Goal: Task Accomplishment & Management: Complete application form

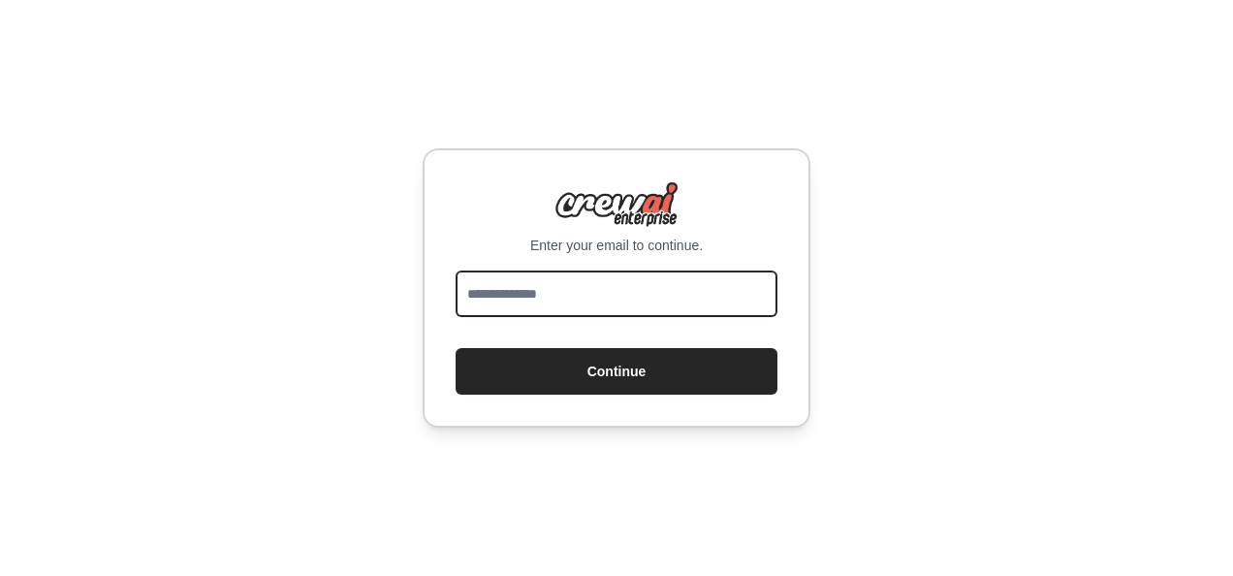
click at [485, 295] on input "email" at bounding box center [617, 293] width 322 height 47
type input "**********"
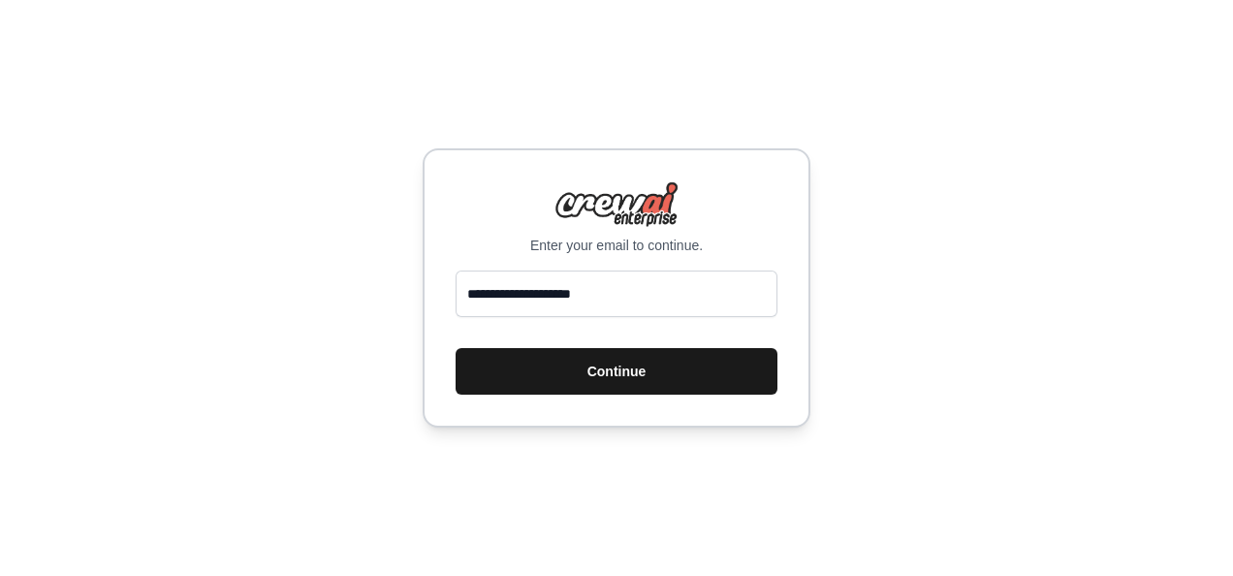
click at [553, 390] on button "Continue" at bounding box center [617, 371] width 322 height 47
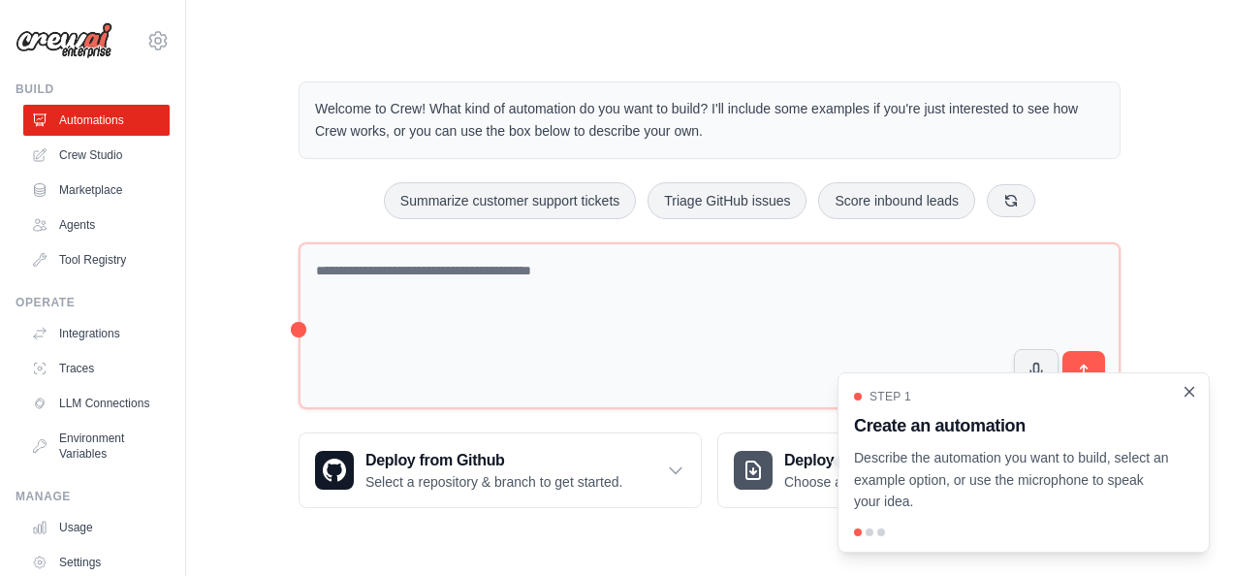
click at [1193, 394] on icon "Close walkthrough" at bounding box center [1189, 391] width 17 height 17
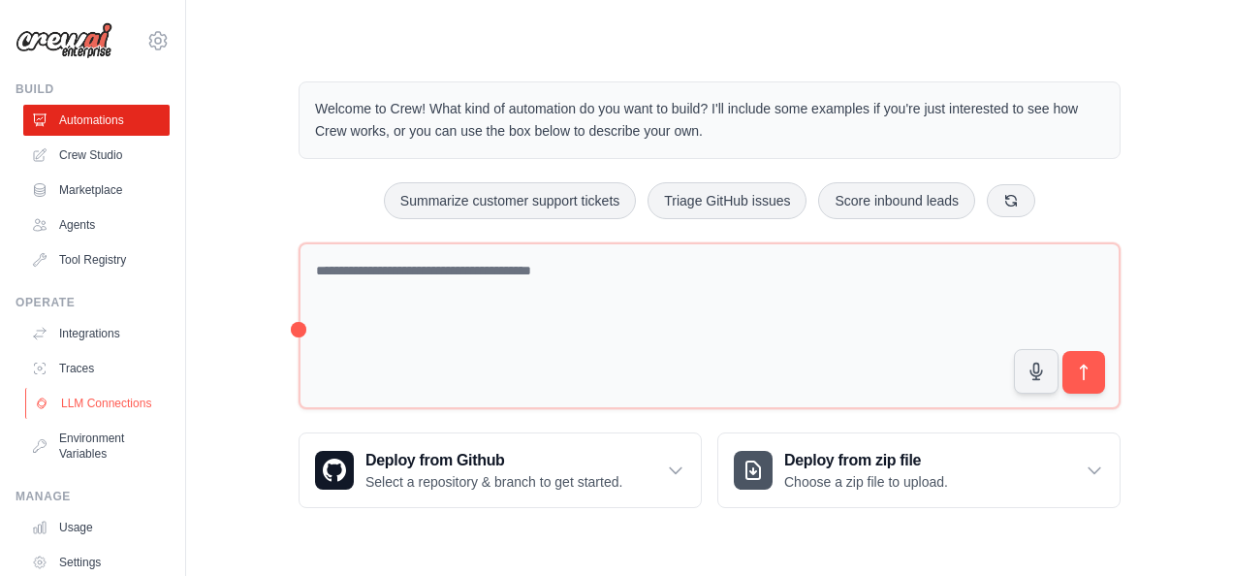
click at [107, 393] on link "LLM Connections" at bounding box center [98, 403] width 146 height 31
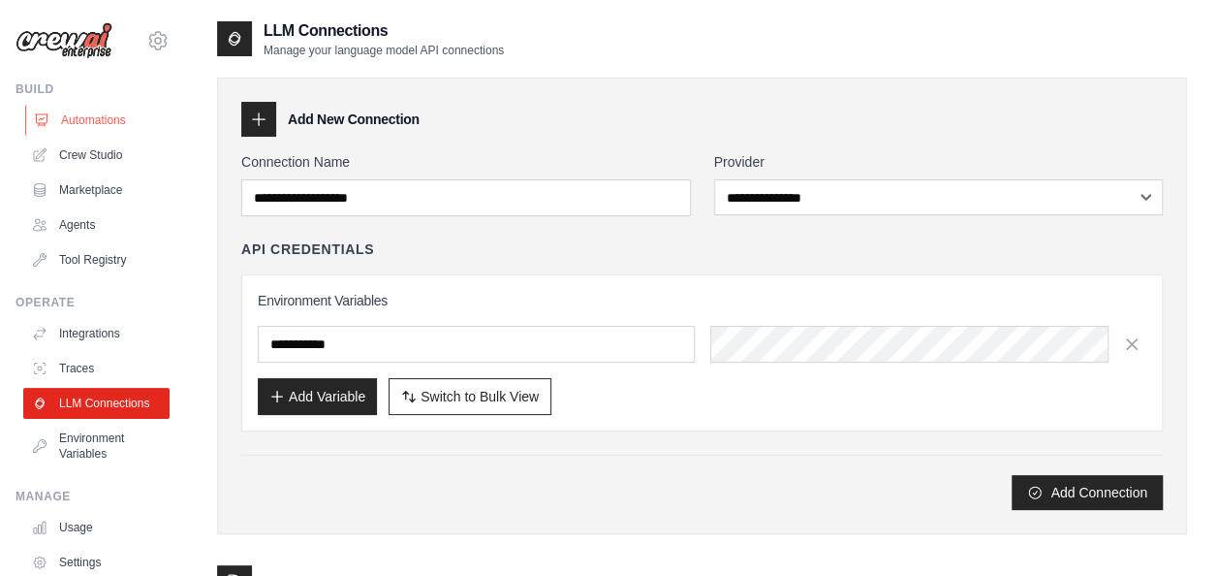
click at [72, 110] on link "Automations" at bounding box center [98, 120] width 146 height 31
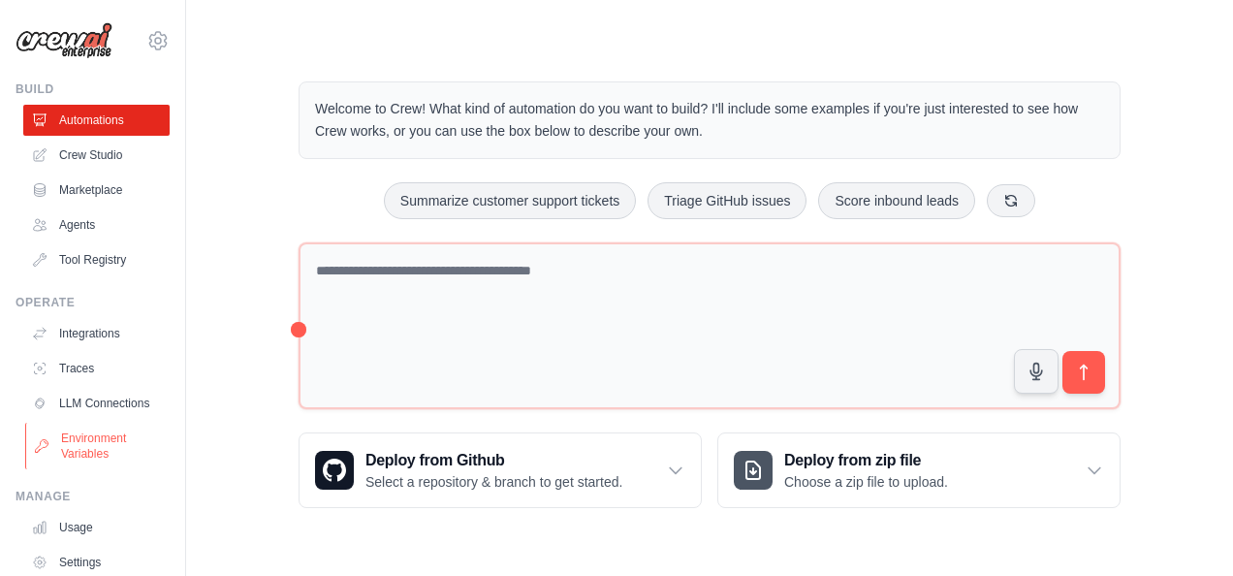
click at [51, 455] on link "Environment Variables" at bounding box center [98, 446] width 146 height 47
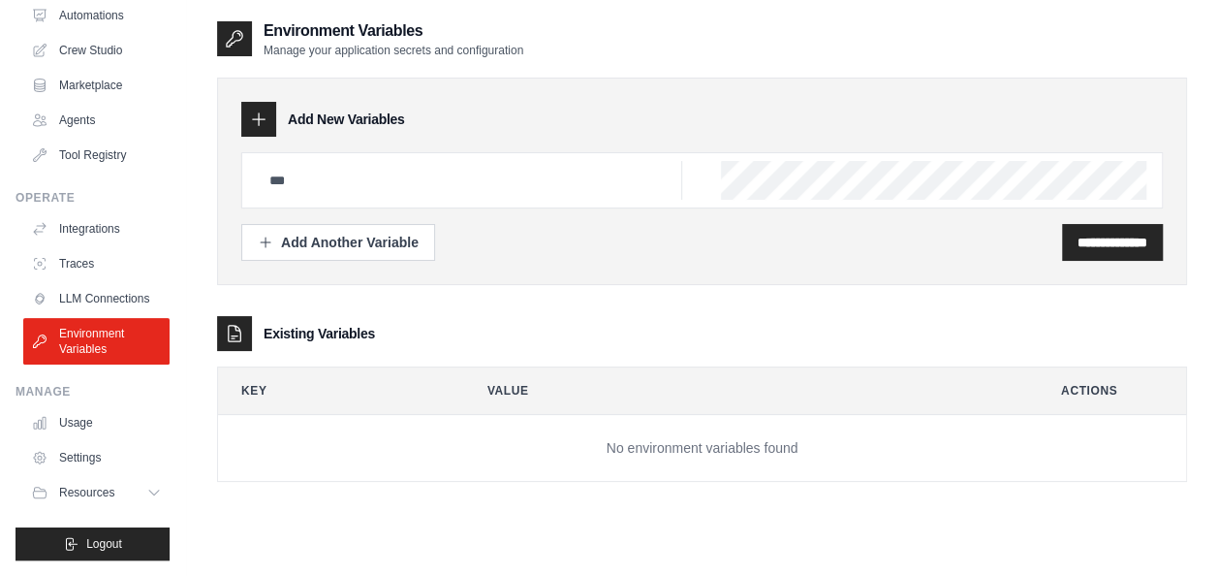
scroll to position [119, 0]
click at [93, 213] on link "Integrations" at bounding box center [98, 228] width 146 height 31
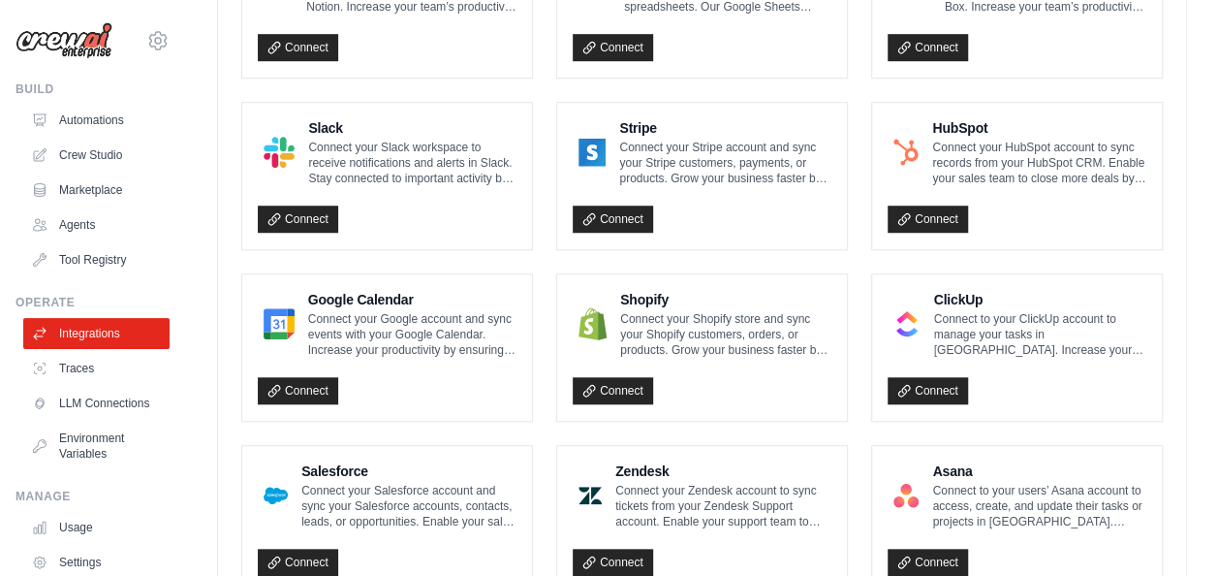
scroll to position [649, 0]
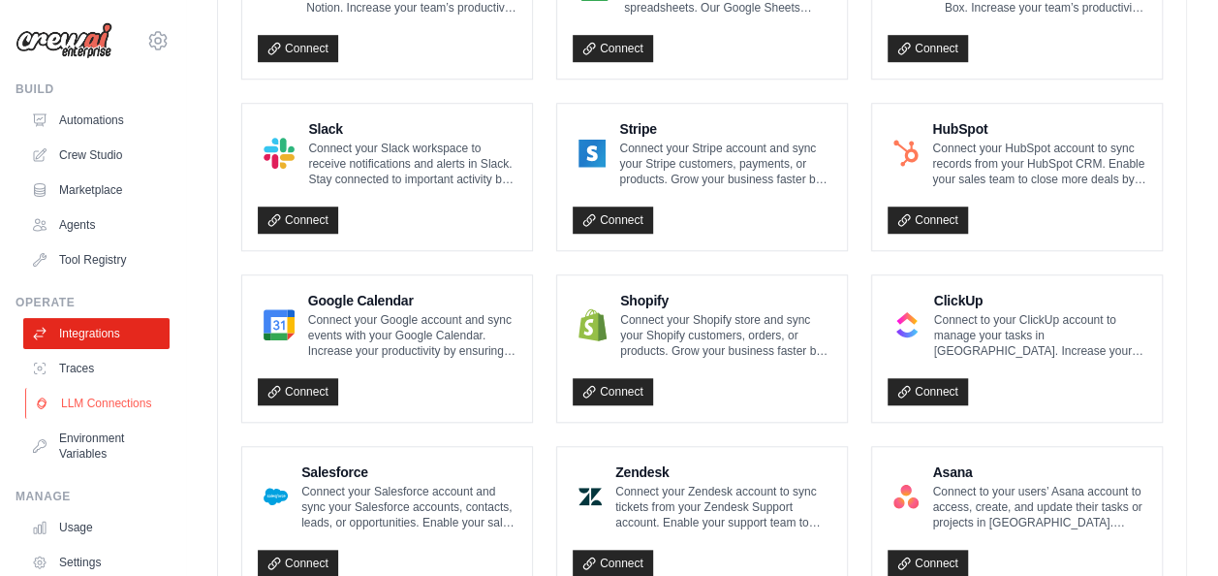
click at [81, 392] on link "LLM Connections" at bounding box center [98, 403] width 146 height 31
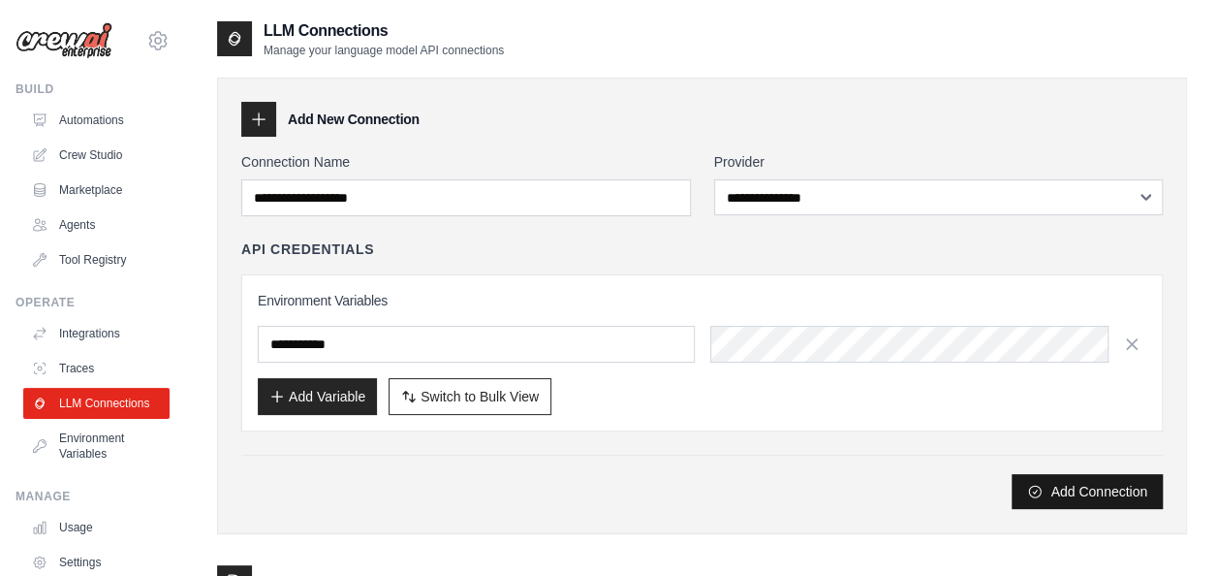
click at [1047, 483] on button "Add Connection" at bounding box center [1087, 491] width 151 height 35
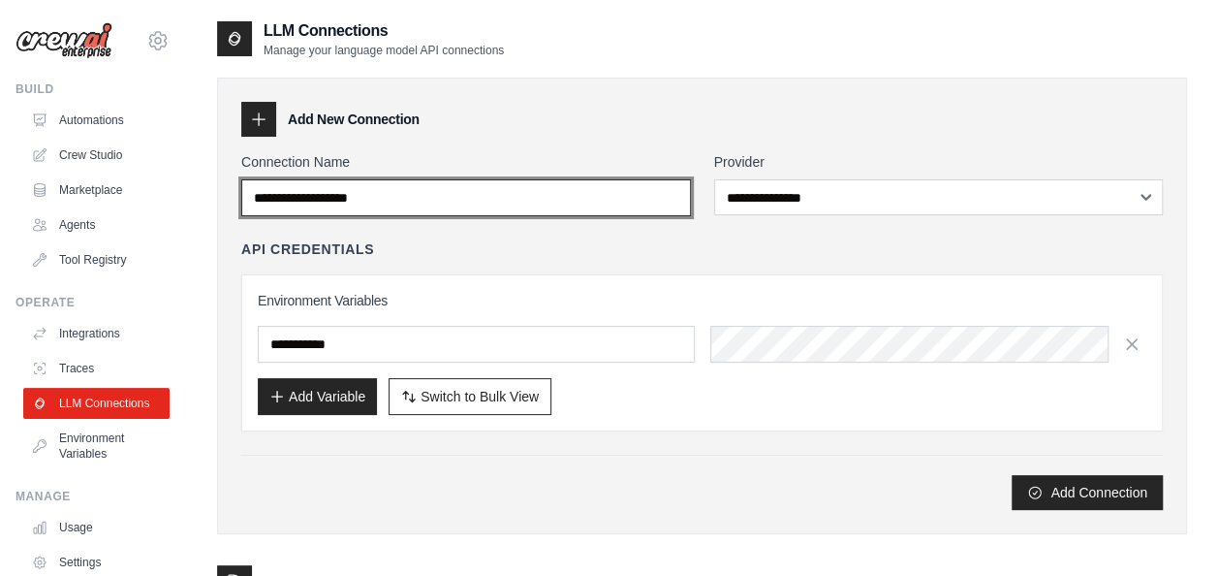
click at [446, 182] on input "Connection Name" at bounding box center [466, 197] width 450 height 37
click at [429, 193] on input "Connection Name" at bounding box center [466, 197] width 450 height 37
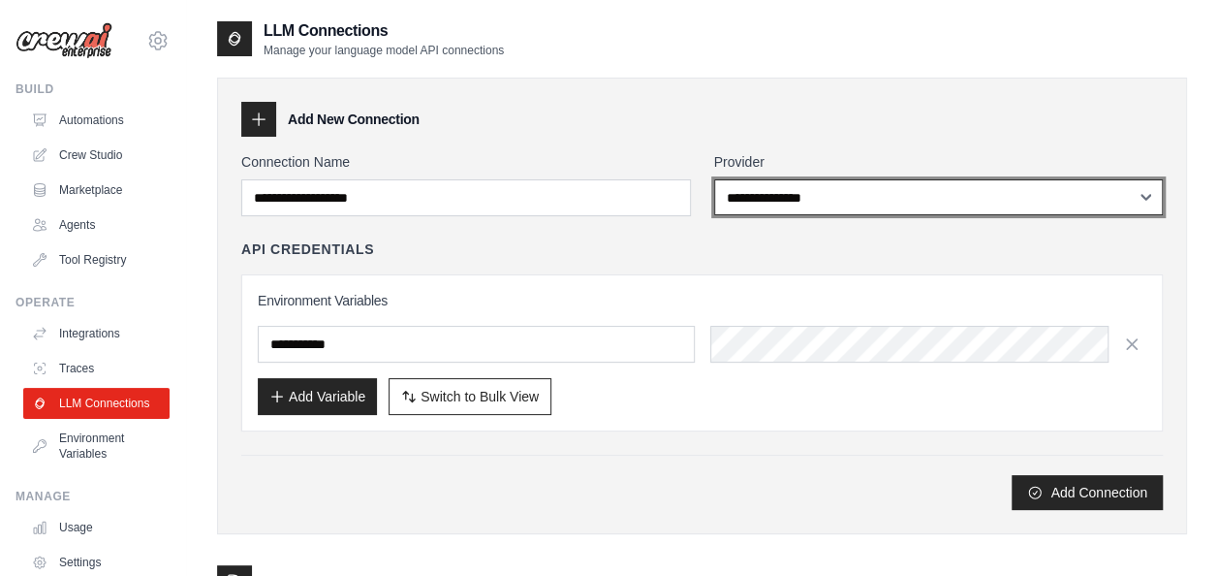
click at [750, 207] on select "**********" at bounding box center [939, 197] width 450 height 36
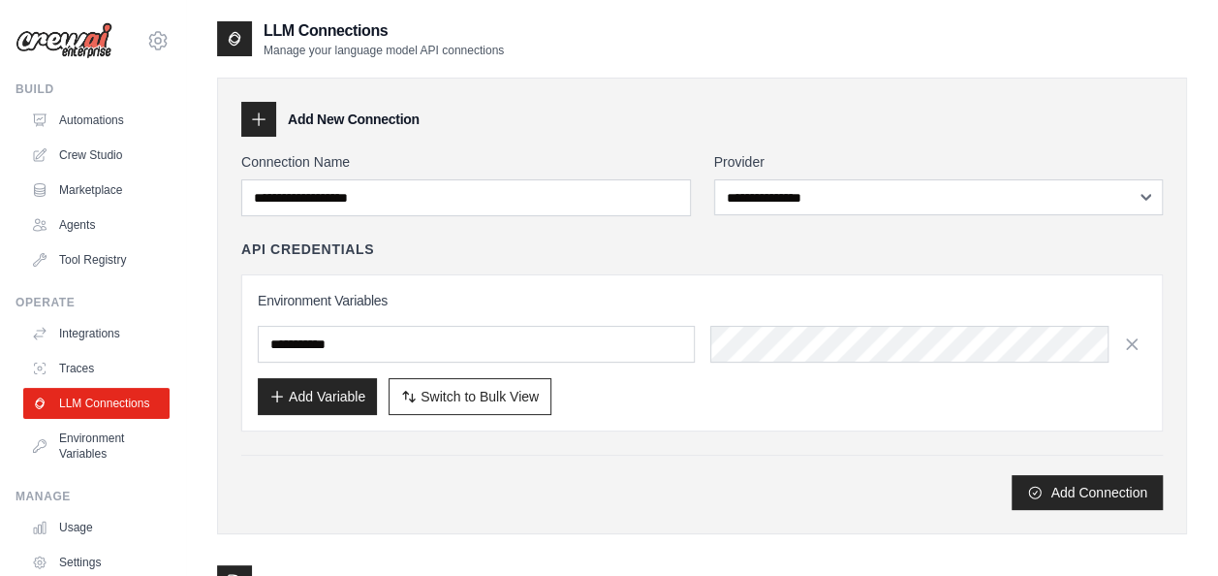
click at [593, 237] on div "**********" at bounding box center [702, 331] width 922 height 358
click at [71, 469] on link "Environment Variables" at bounding box center [98, 446] width 146 height 47
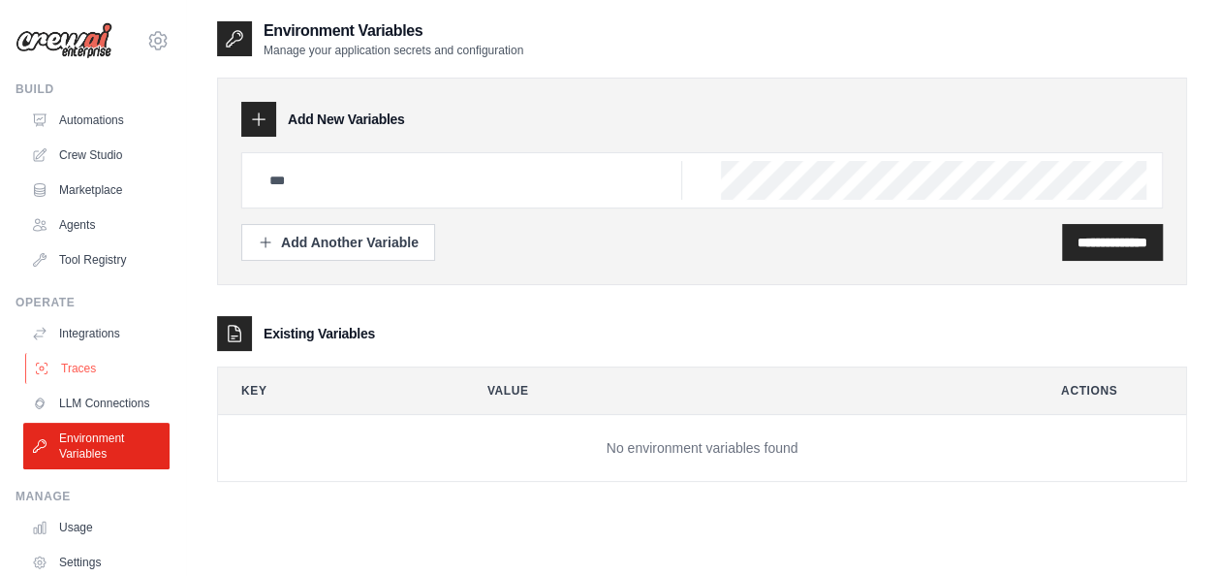
click at [62, 369] on link "Traces" at bounding box center [98, 368] width 146 height 31
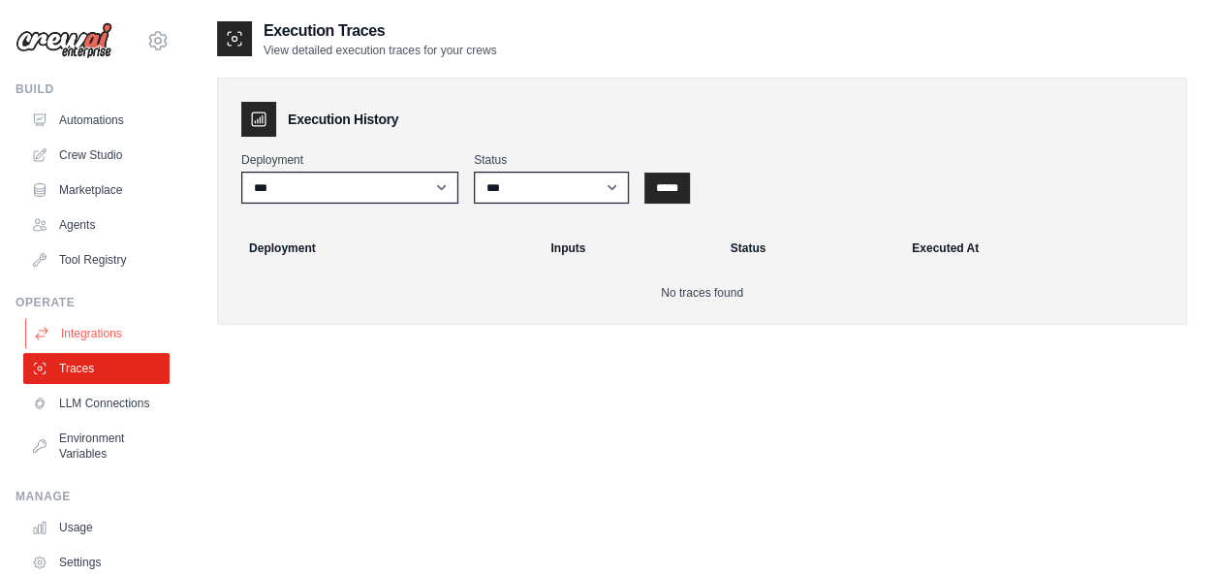
click at [70, 332] on link "Integrations" at bounding box center [98, 333] width 146 height 31
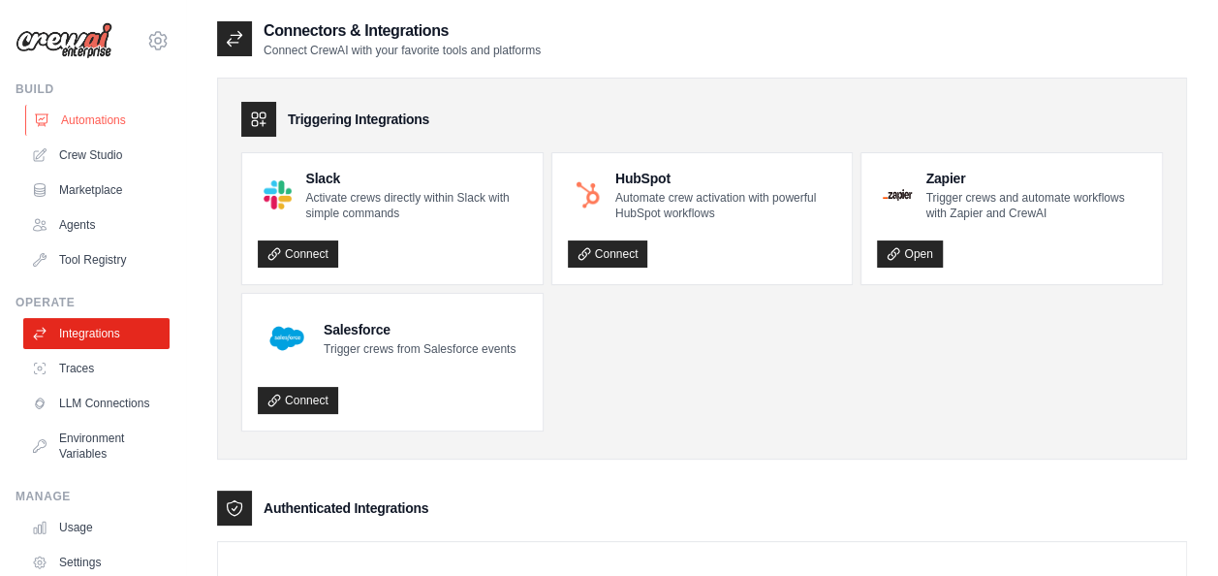
click at [85, 114] on link "Automations" at bounding box center [98, 120] width 146 height 31
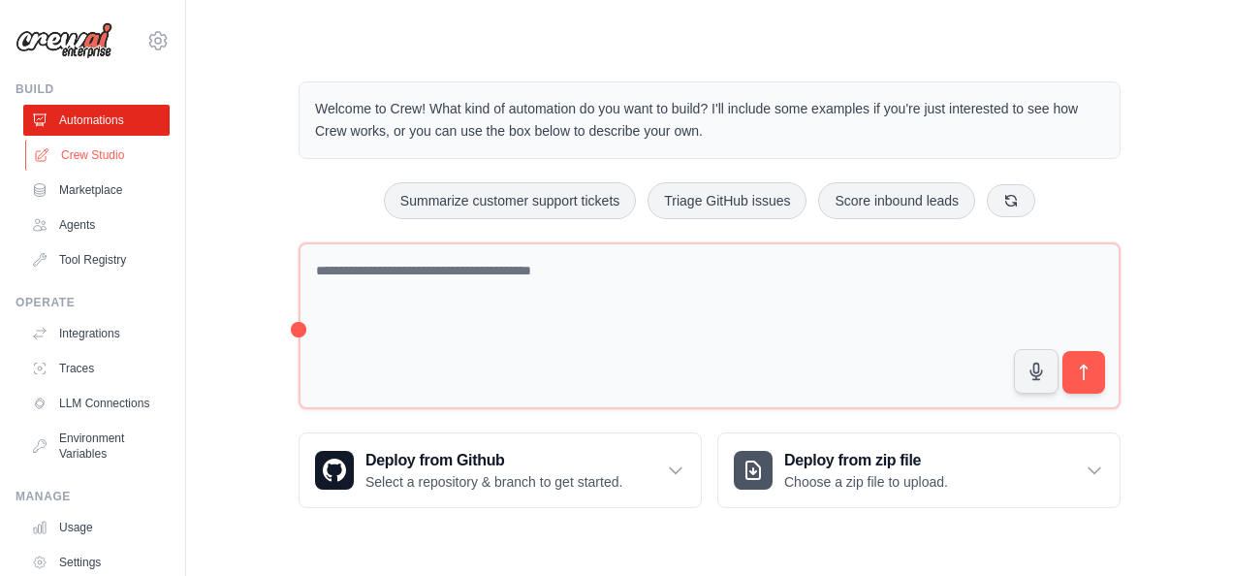
click at [91, 143] on link "Crew Studio" at bounding box center [98, 155] width 146 height 31
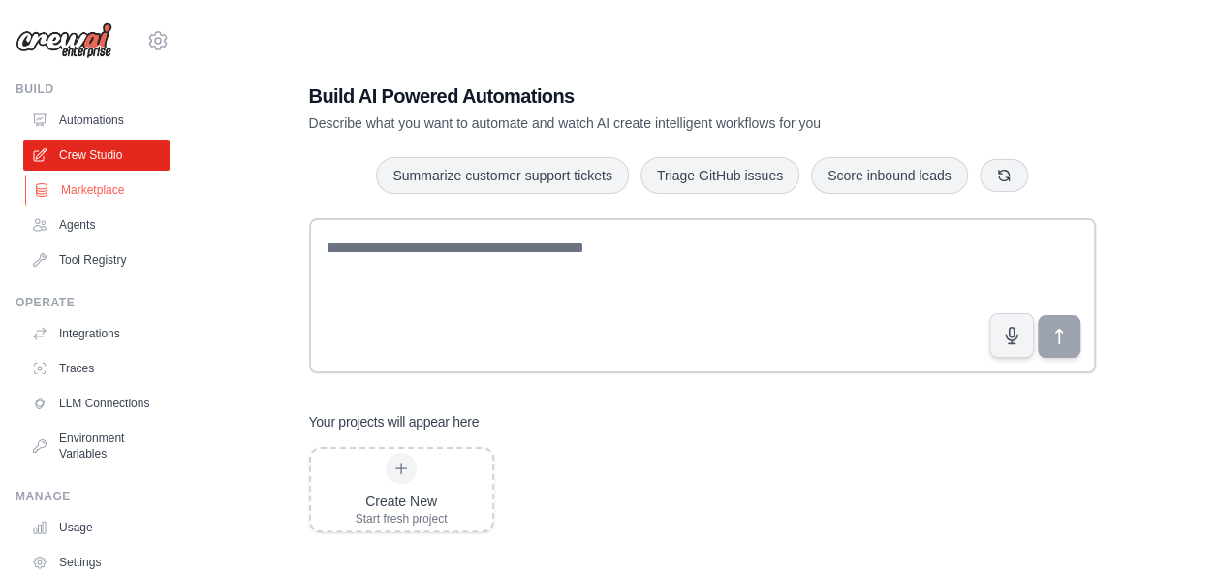
click at [97, 178] on link "Marketplace" at bounding box center [98, 189] width 146 height 31
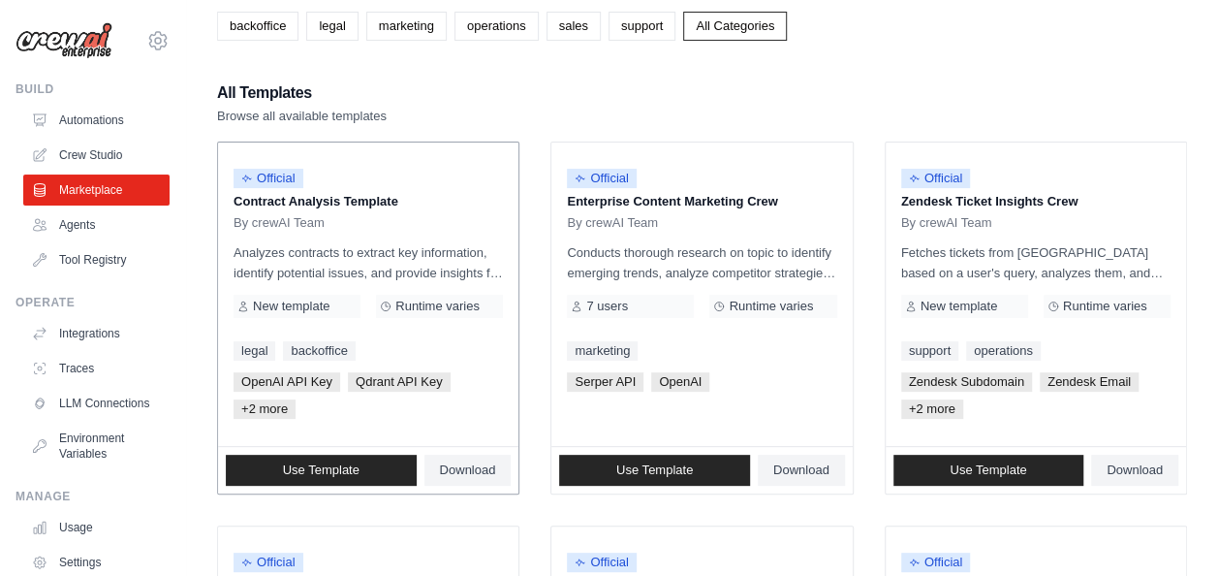
scroll to position [71, 0]
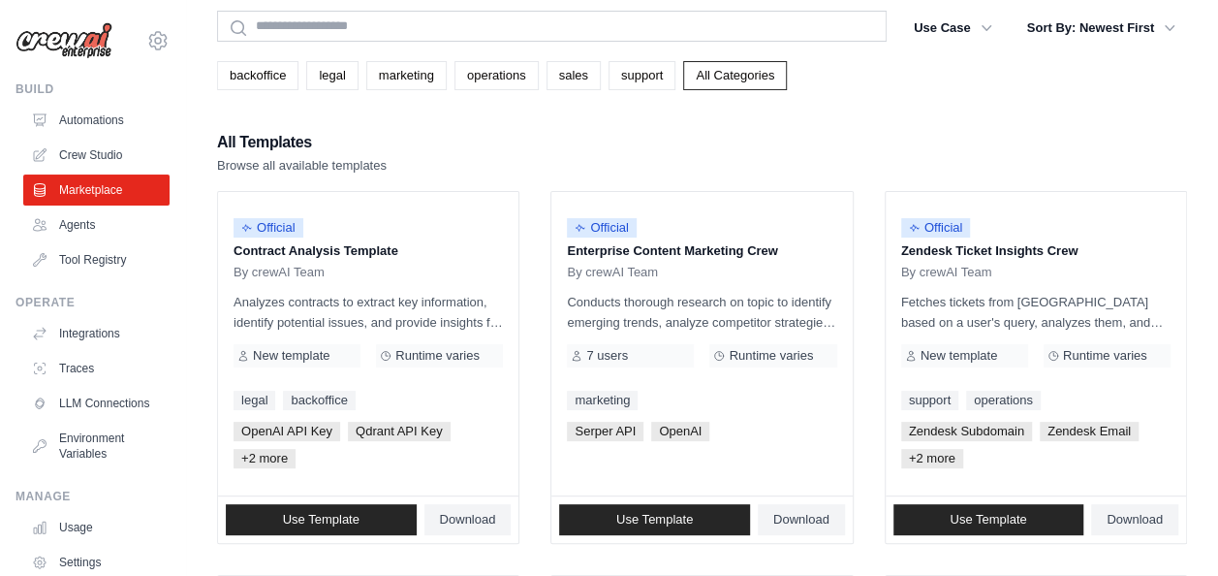
drag, startPoint x: 425, startPoint y: 425, endPoint x: 891, endPoint y: 79, distance: 580.6
click at [891, 79] on div "backoffice legal marketing operations sales support All Categories" at bounding box center [702, 75] width 970 height 29
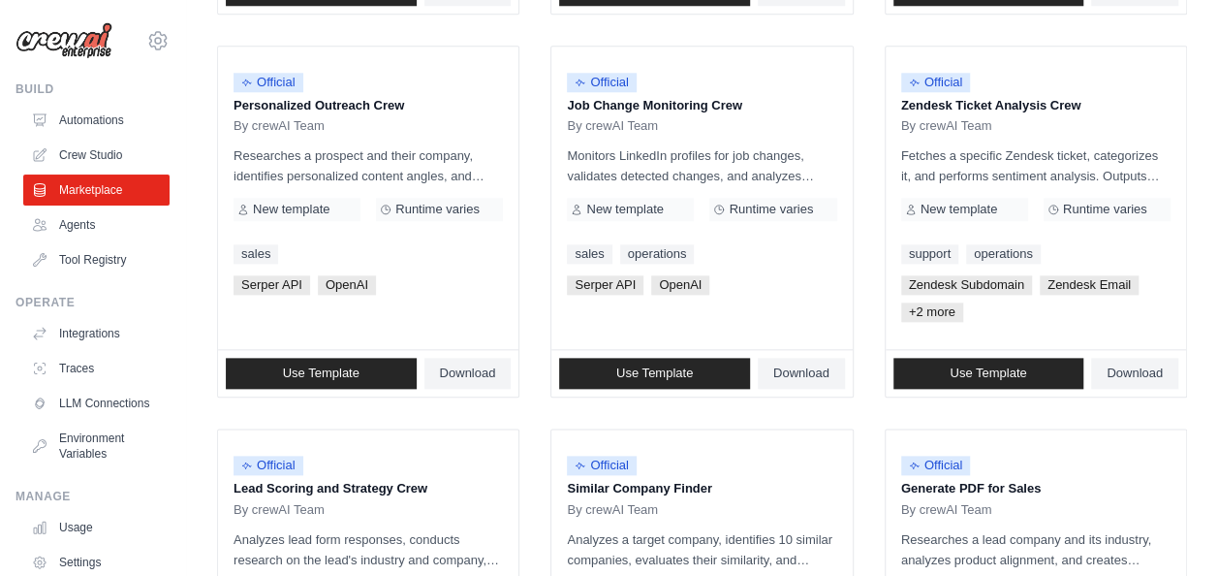
scroll to position [1270, 0]
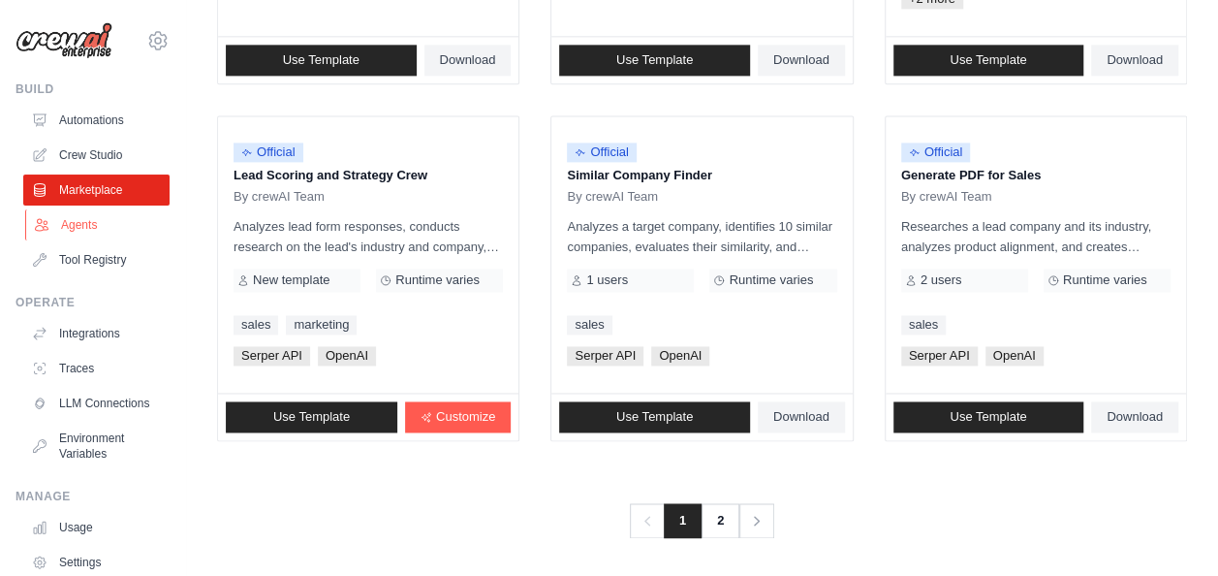
click at [93, 217] on link "Agents" at bounding box center [98, 224] width 146 height 31
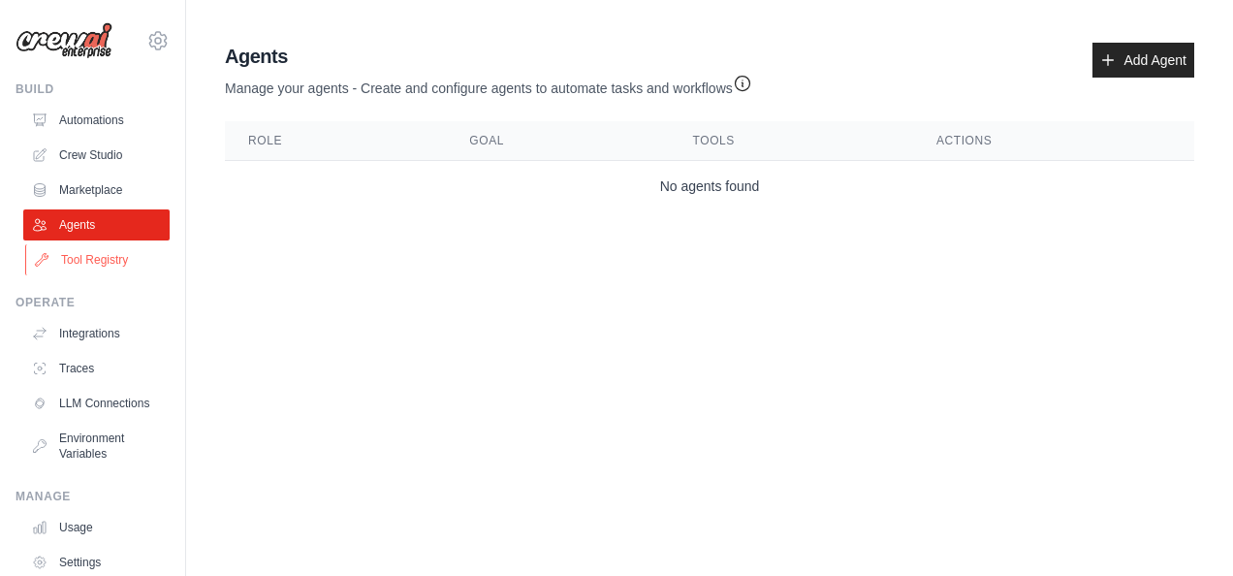
click at [103, 256] on link "Tool Registry" at bounding box center [98, 259] width 146 height 31
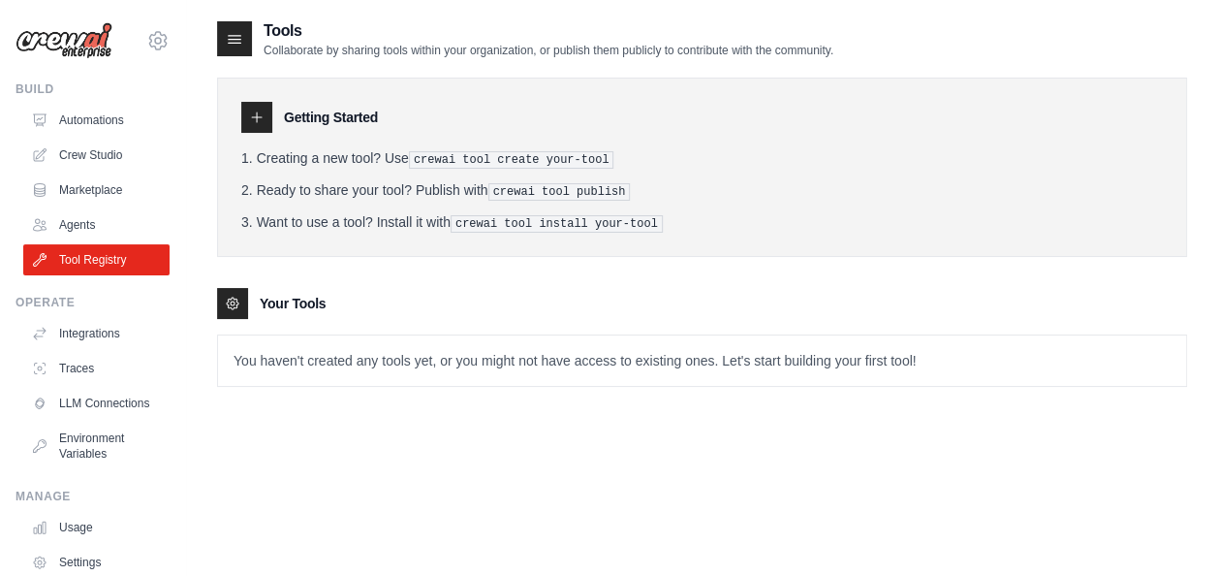
click at [770, 449] on div "Tools Collaborate by sharing tools within your organization, or publish them pu…" at bounding box center [702, 307] width 970 height 576
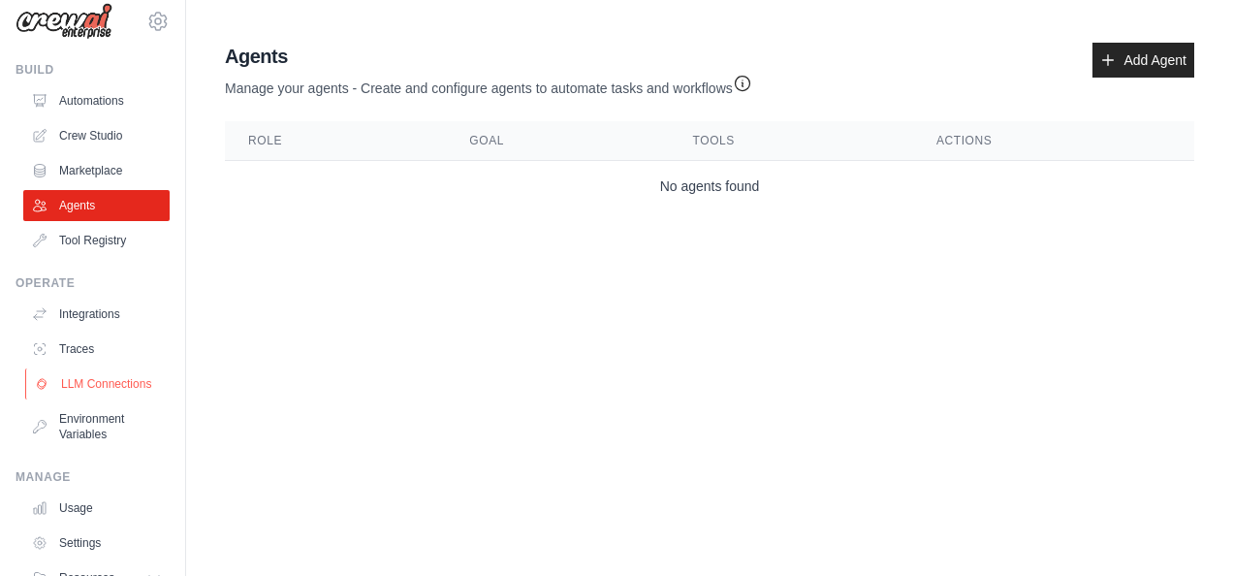
click at [69, 394] on link "LLM Connections" at bounding box center [98, 383] width 146 height 31
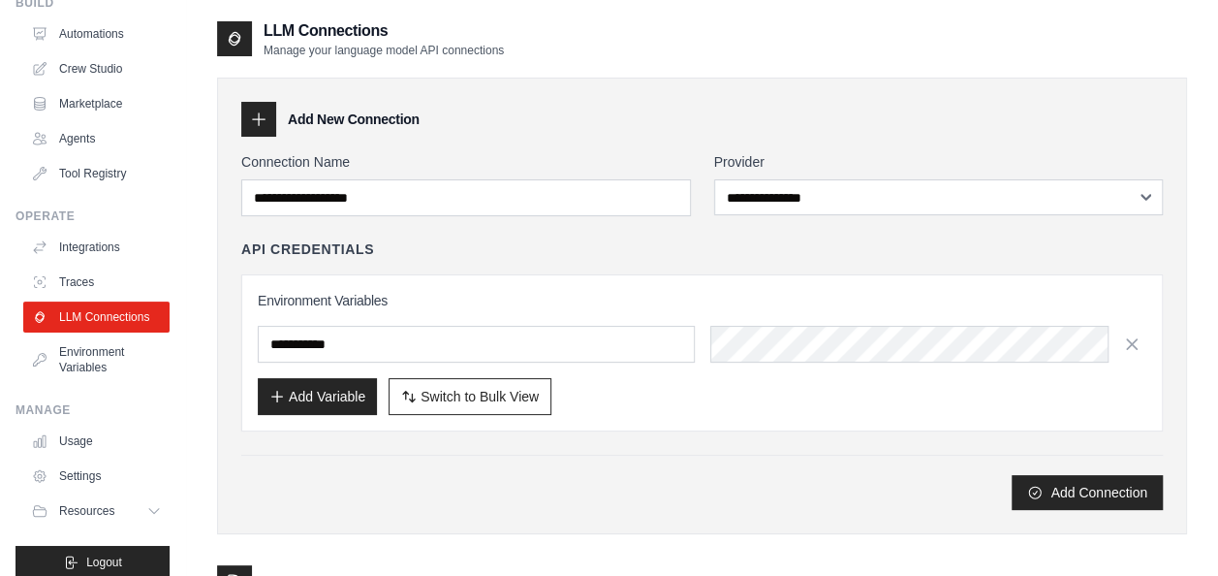
scroll to position [119, 0]
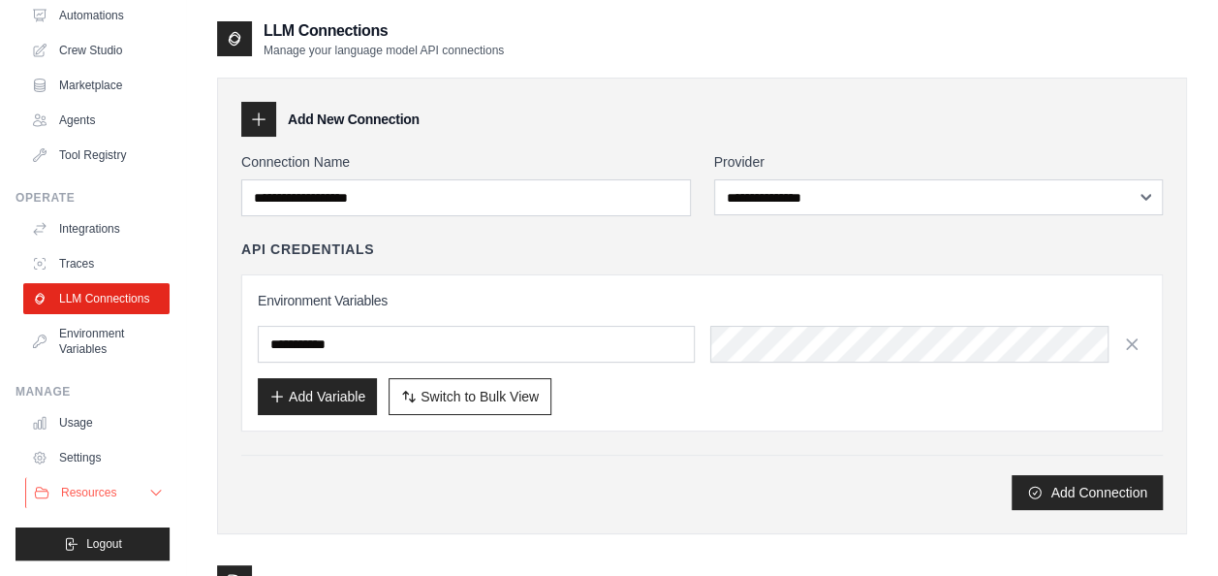
click at [99, 492] on span "Resources" at bounding box center [88, 493] width 55 height 16
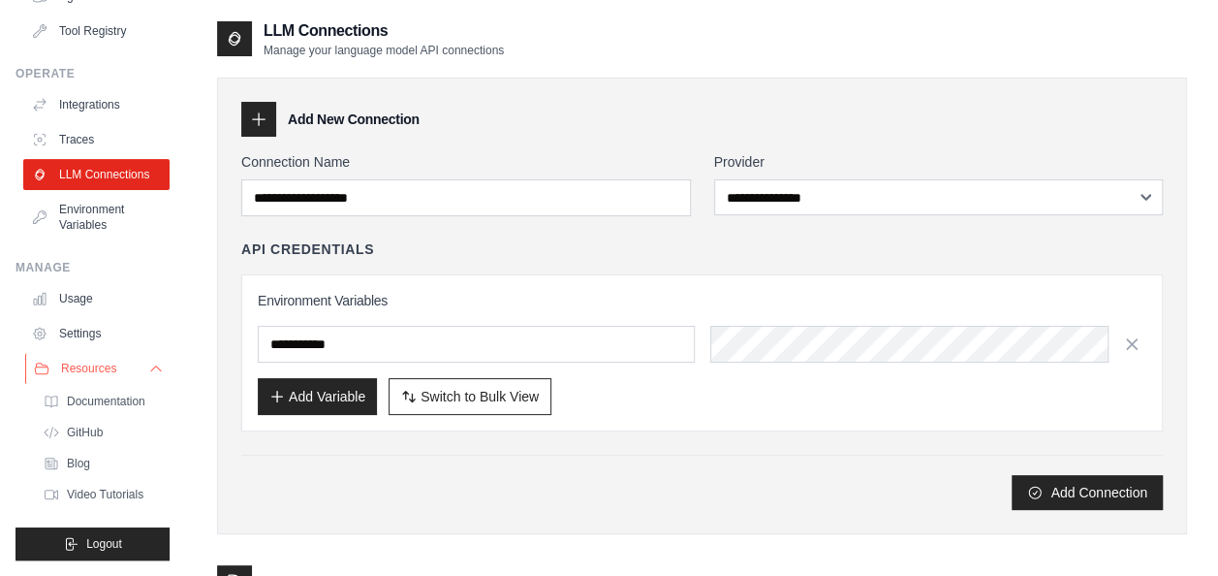
scroll to position [243, 0]
click at [115, 367] on span "Resources" at bounding box center [88, 369] width 55 height 16
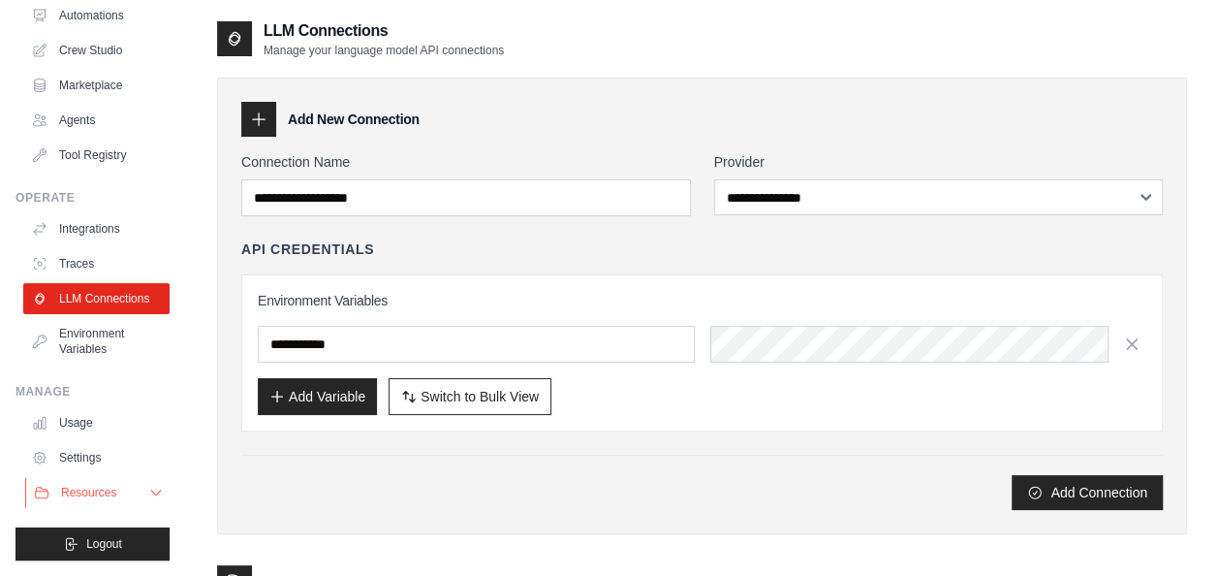
click at [93, 492] on span "Resources" at bounding box center [88, 493] width 55 height 16
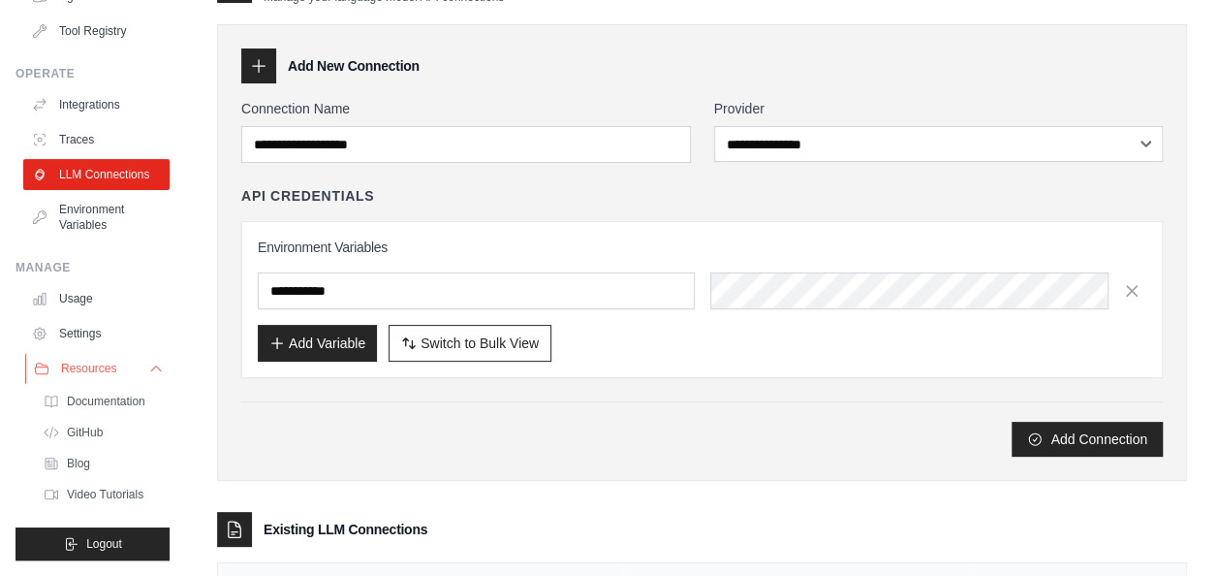
scroll to position [79, 0]
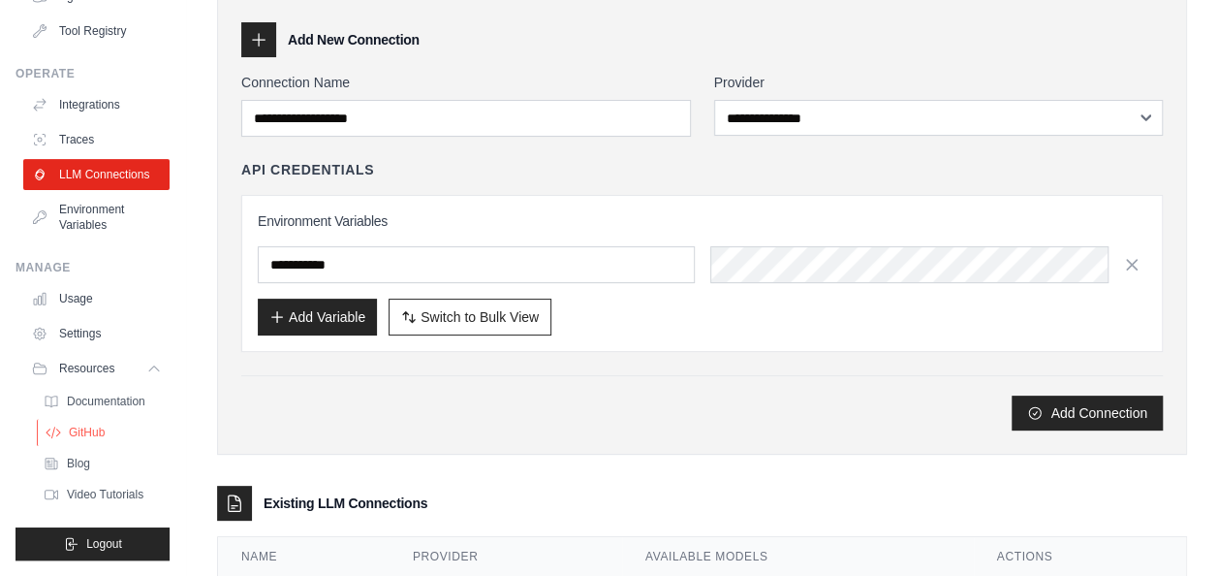
click at [102, 434] on span "GitHub" at bounding box center [87, 433] width 36 height 16
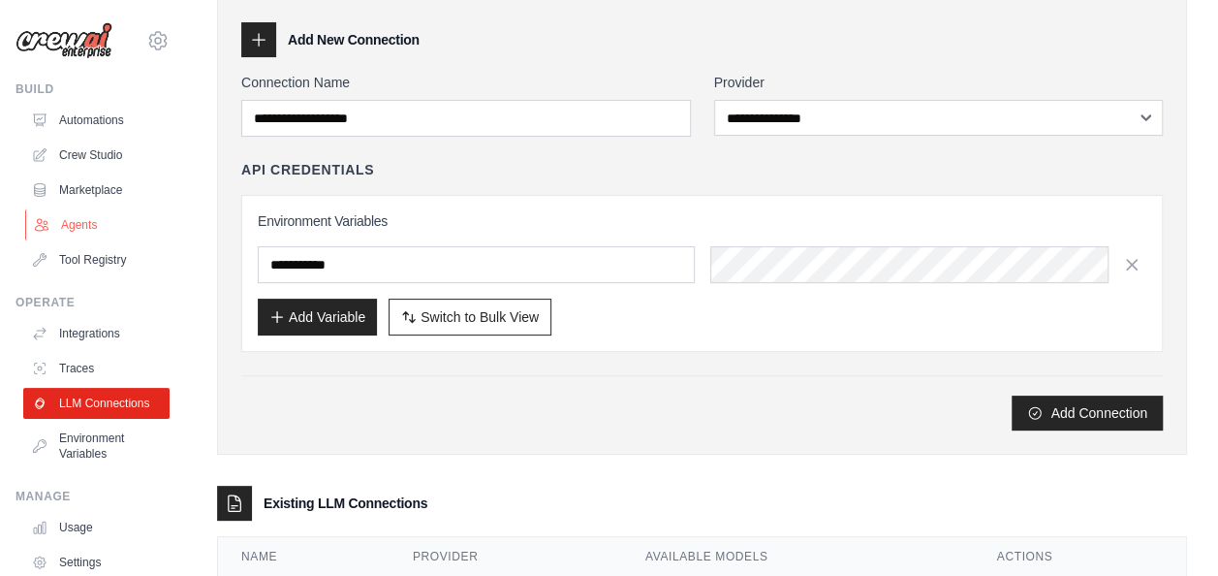
click at [82, 230] on link "Agents" at bounding box center [98, 224] width 146 height 31
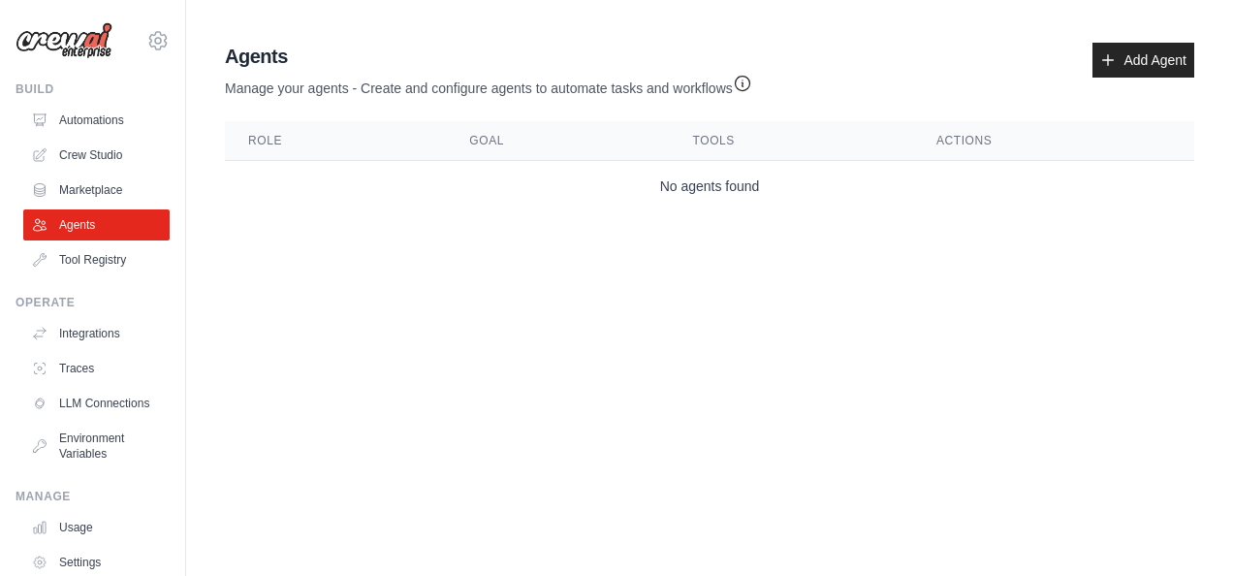
click at [82, 230] on link "Agents" at bounding box center [96, 224] width 146 height 31
click at [1130, 53] on link "Add Agent" at bounding box center [1143, 60] width 102 height 35
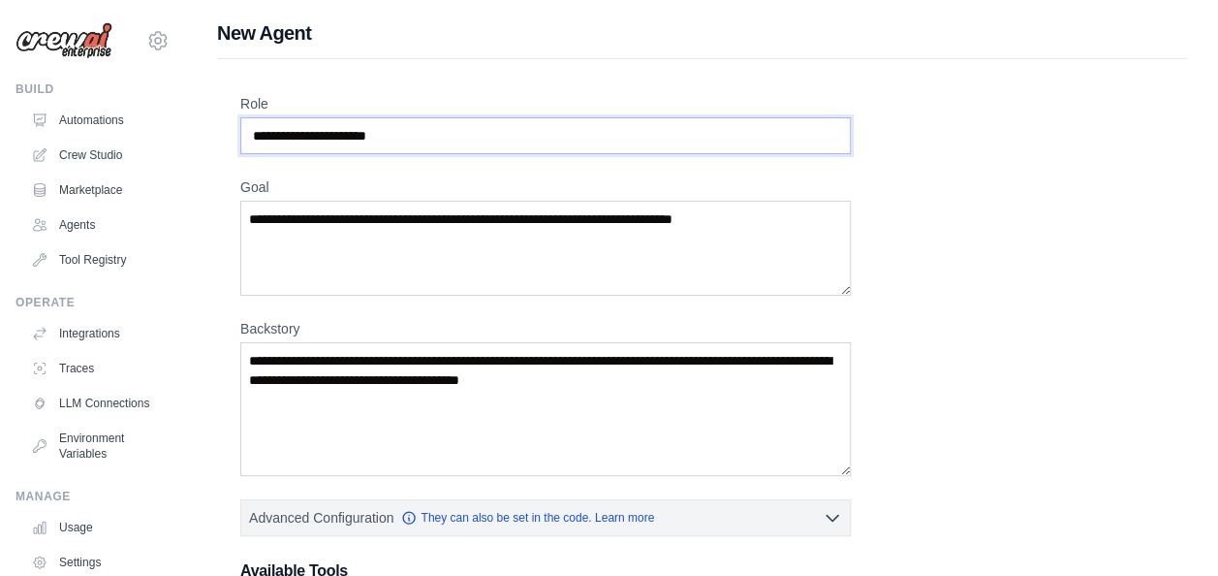
drag, startPoint x: 410, startPoint y: 137, endPoint x: 302, endPoint y: 142, distance: 107.7
click at [302, 142] on input "Role" at bounding box center [545, 135] width 611 height 37
drag, startPoint x: 411, startPoint y: 136, endPoint x: 386, endPoint y: 140, distance: 25.5
click at [386, 140] on input "Role" at bounding box center [545, 135] width 611 height 37
click at [422, 132] on input "Role" at bounding box center [545, 135] width 611 height 37
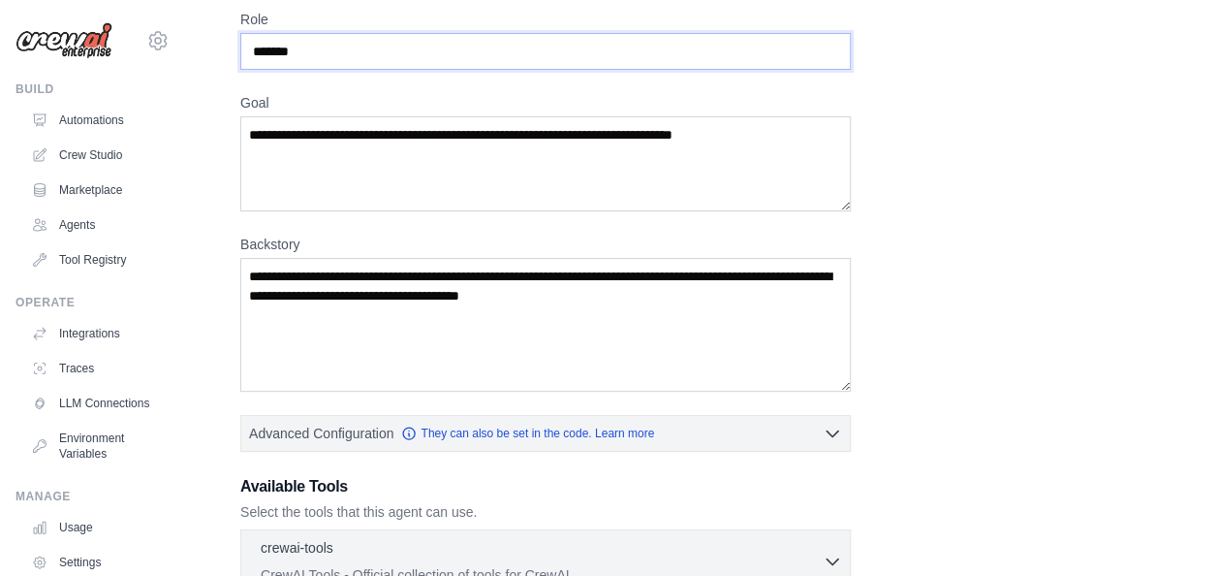
scroll to position [85, 0]
type input "*******"
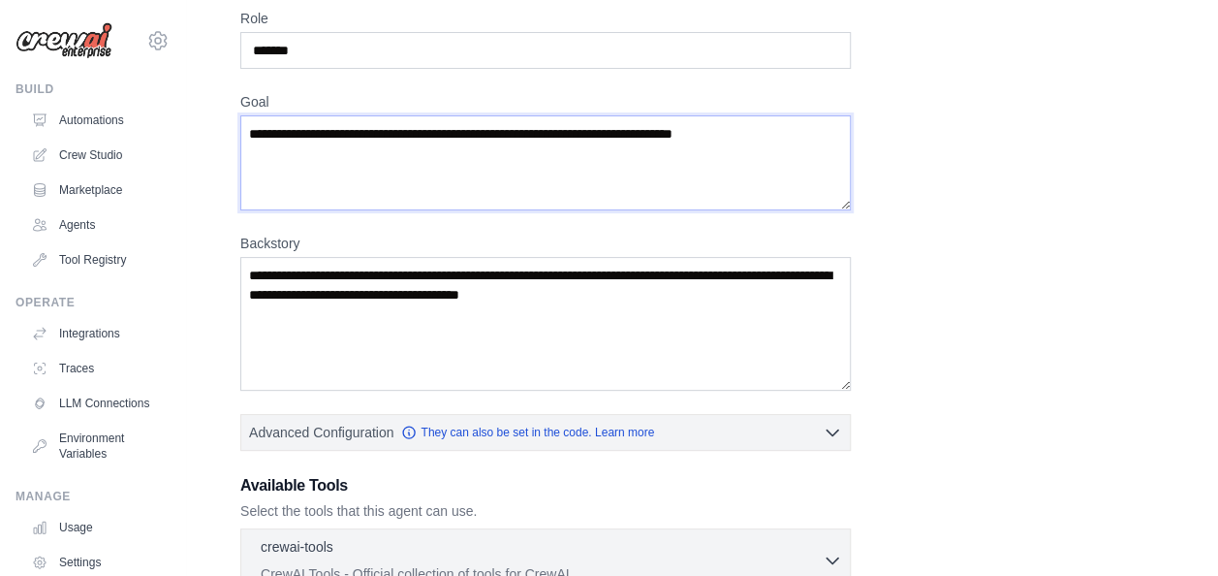
click at [338, 138] on textarea "Goal" at bounding box center [545, 162] width 611 height 95
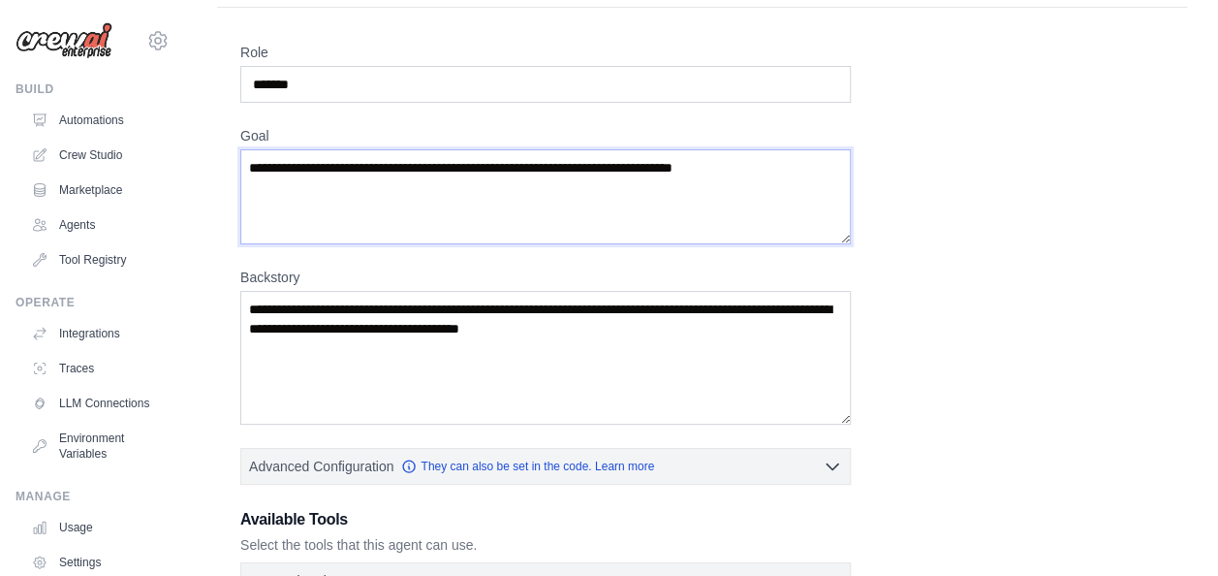
scroll to position [0, 0]
